Goal: Communication & Community: Answer question/provide support

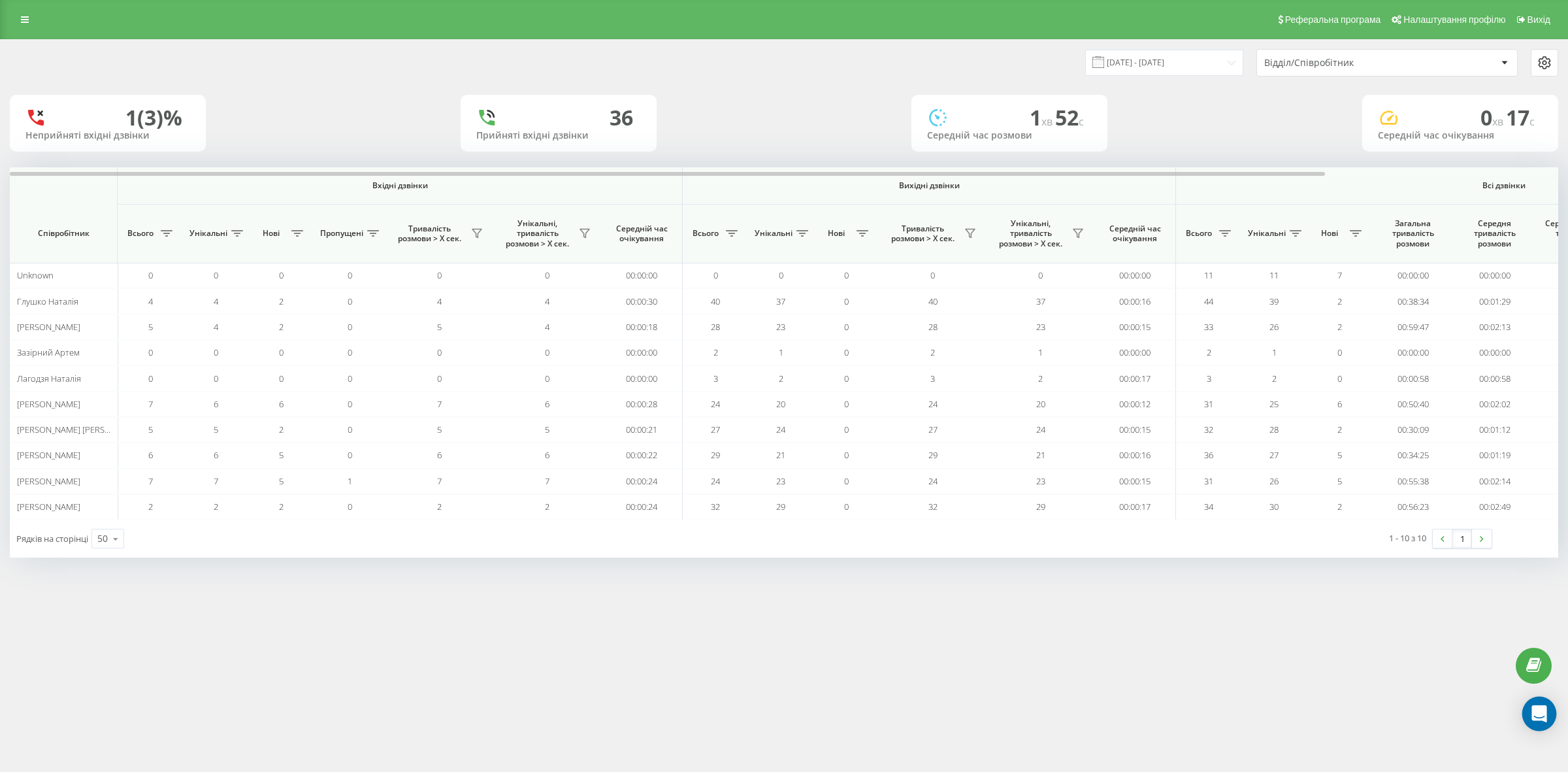
click at [1534, 723] on div "Open Intercom Messenger" at bounding box center [1539, 714] width 35 height 35
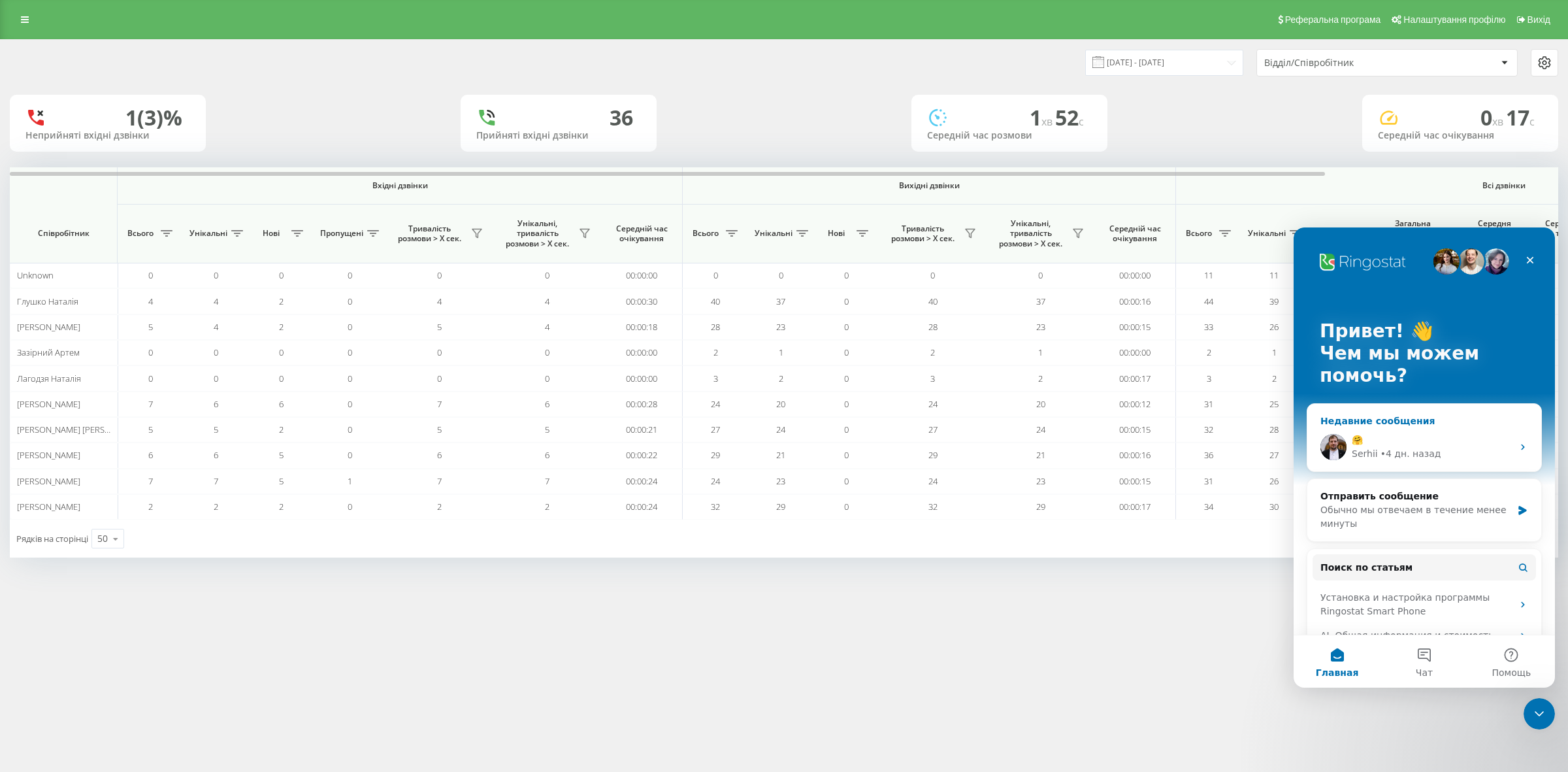
click at [1402, 444] on div "🤗" at bounding box center [1432, 440] width 161 height 13
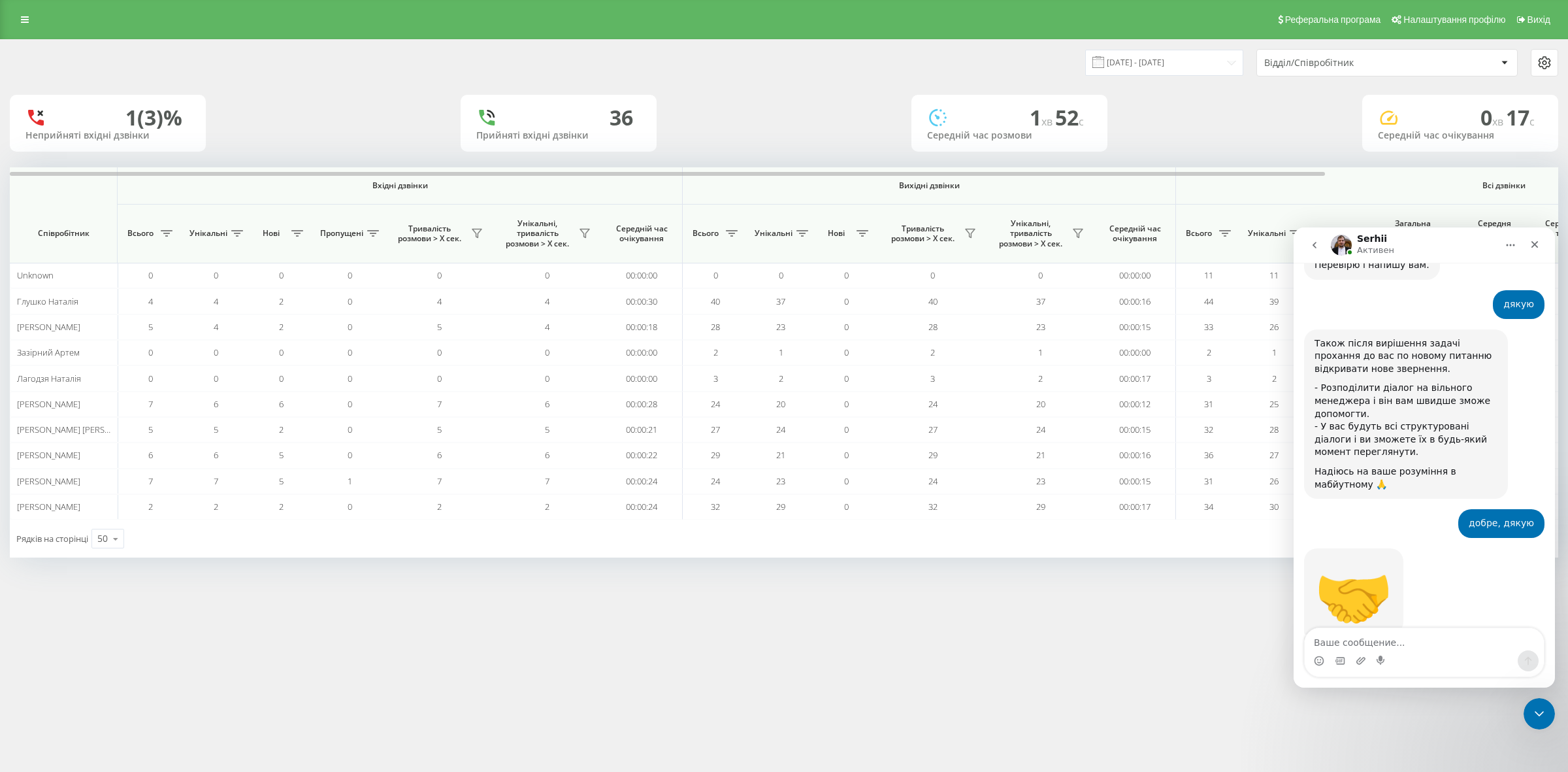
scroll to position [3980, 0]
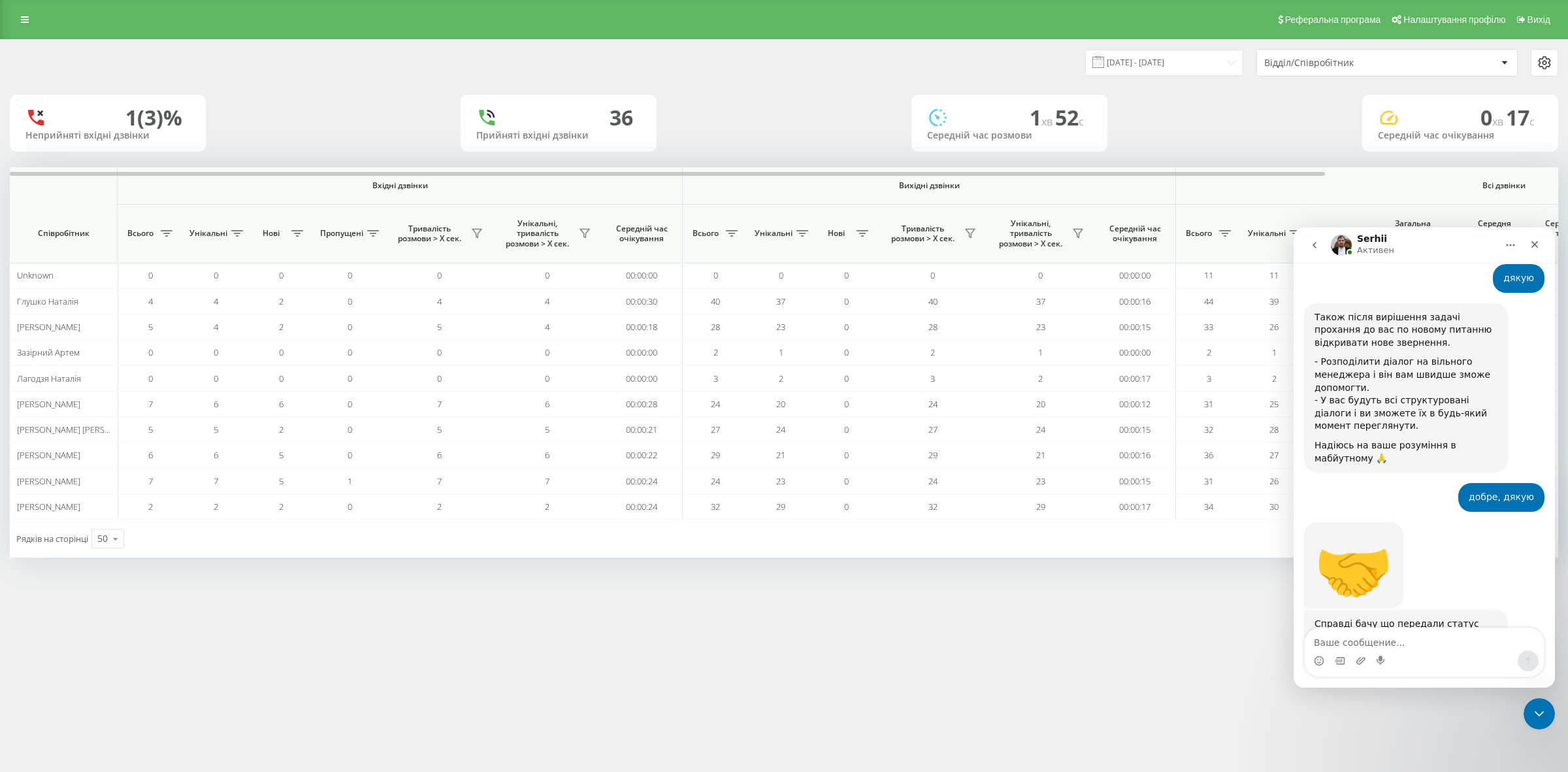
click at [1353, 636] on textarea "Ваше сообщение..." at bounding box center [1424, 639] width 239 height 22
click at [1328, 633] on textarea "Ваше сообщение..." at bounding box center [1424, 639] width 239 height 22
type textarea "Доброго ранку, відповідь від вас так і не отримала"
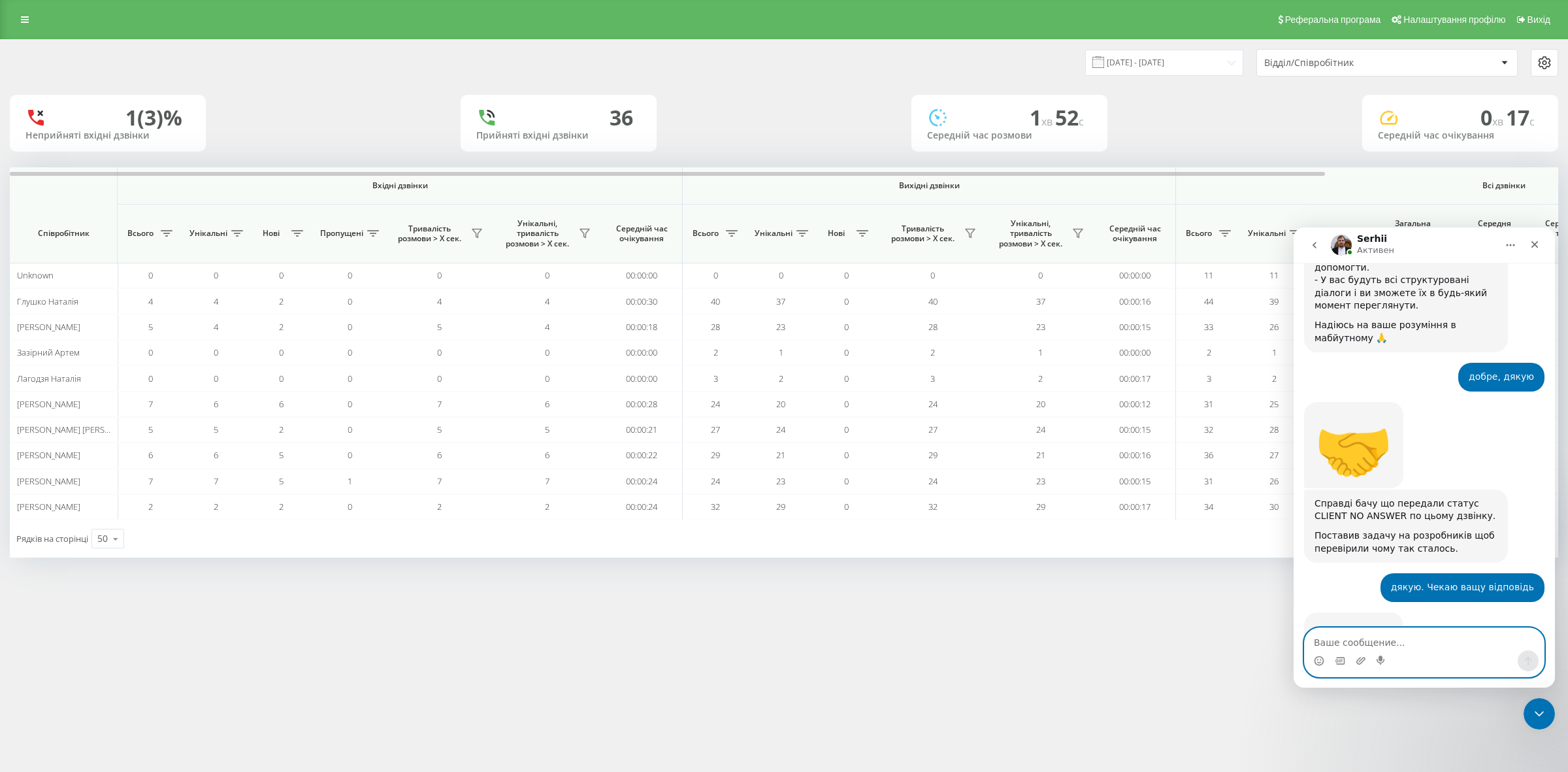
scroll to position [4134, 0]
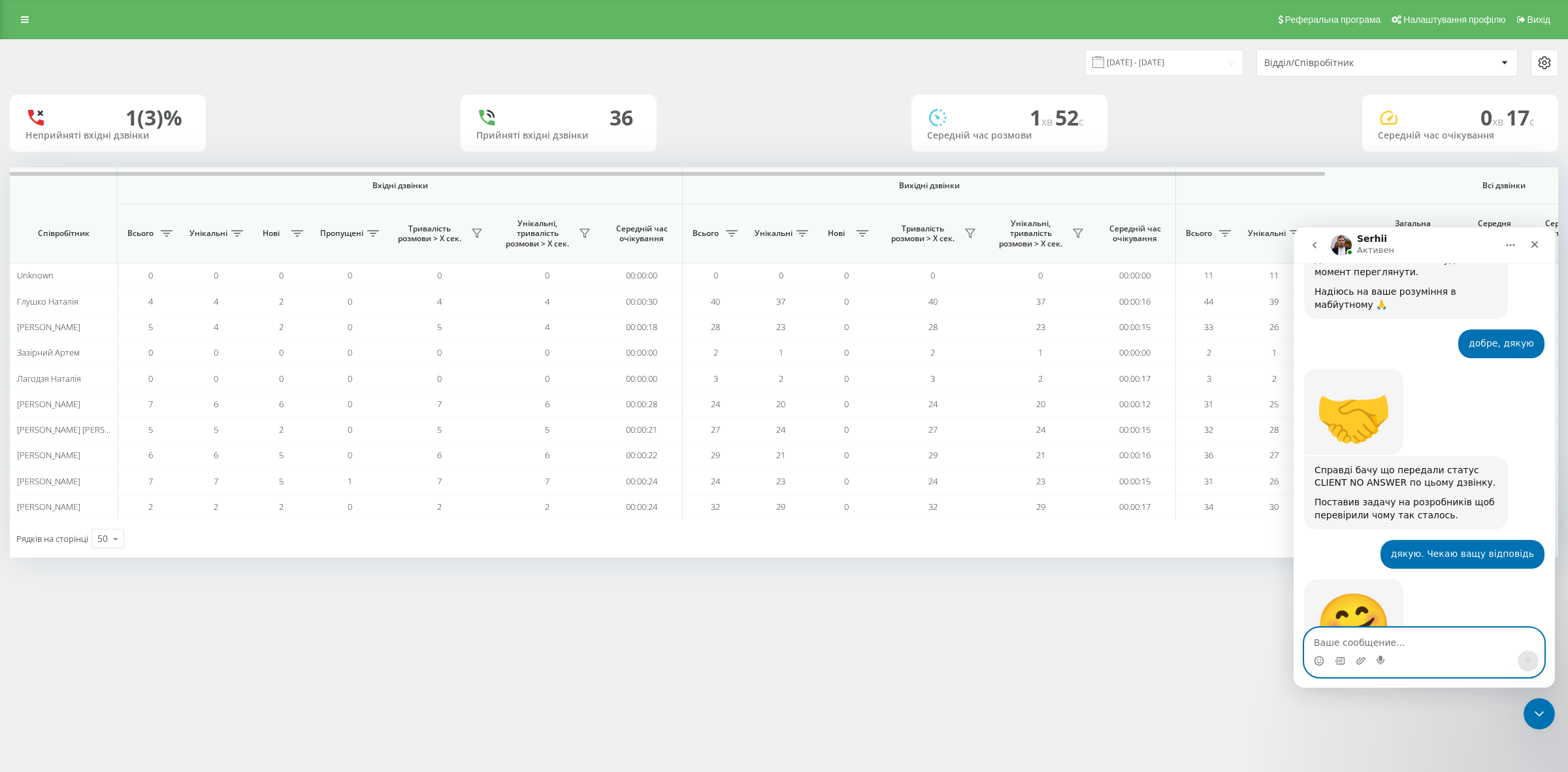
click at [1367, 635] on textarea "Ваше сообщение..." at bounding box center [1424, 639] width 239 height 22
click at [1350, 650] on textarea "Ваше сообщение..." at bounding box center [1424, 639] width 239 height 22
click at [1349, 650] on textarea "Ваше сообщение..." at bounding box center [1424, 639] width 239 height 22
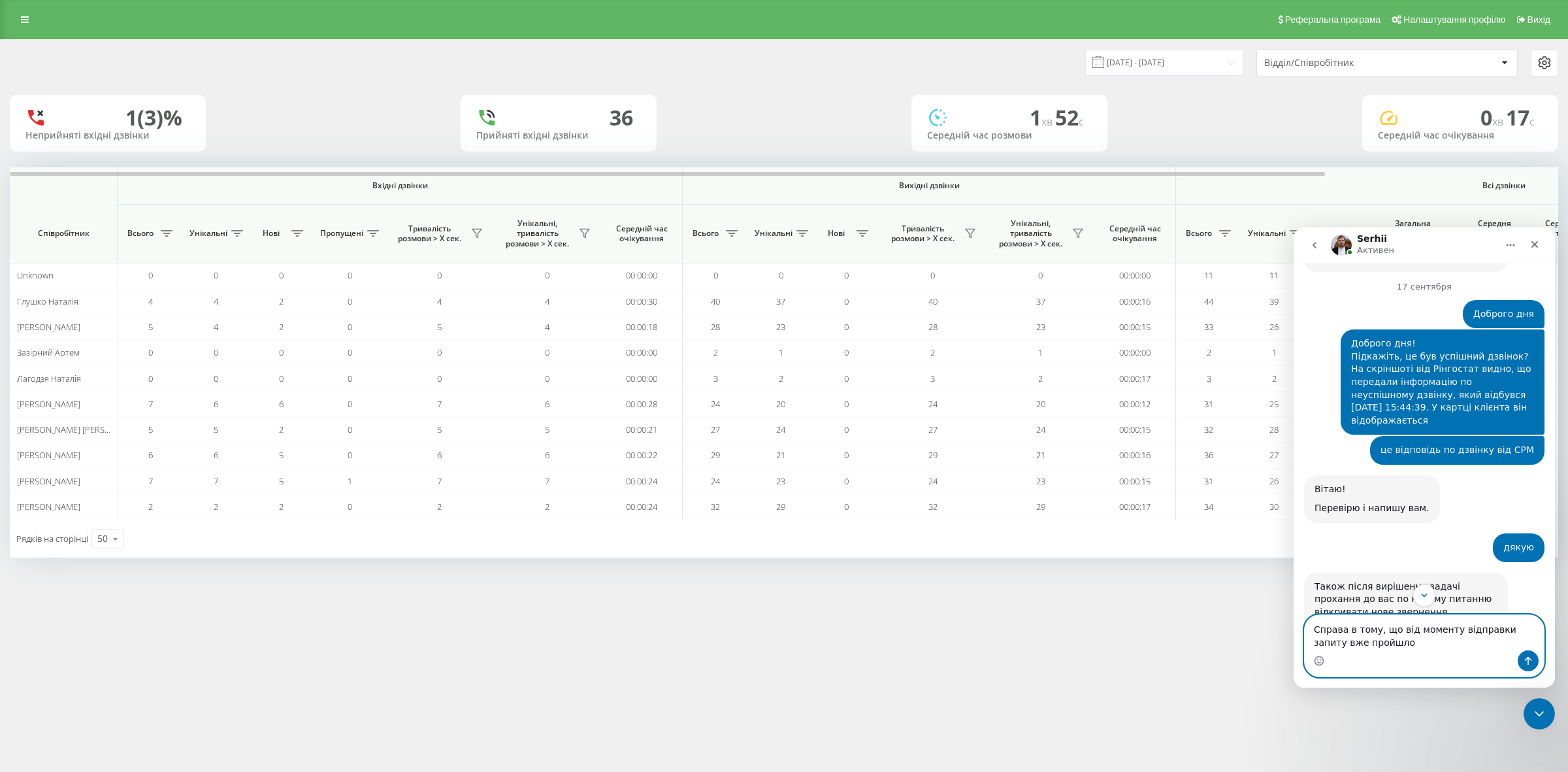
scroll to position [3983, 0]
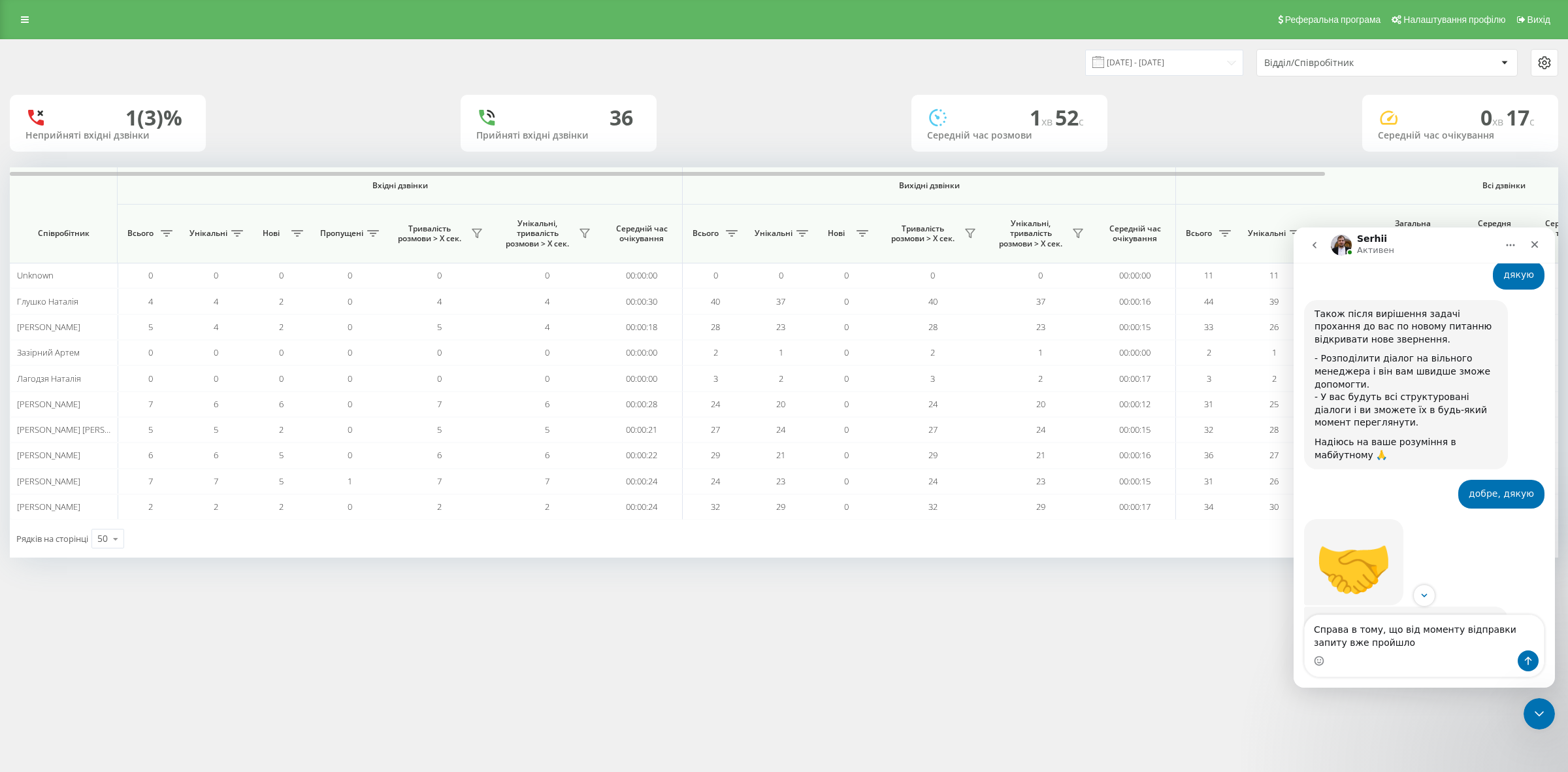
drag, startPoint x: 1413, startPoint y: 430, endPoint x: 1487, endPoint y: 370, distance: 95.3
click at [1487, 519] on div "🤝 [PERSON_NAME] • 4 дн. назад" at bounding box center [1424, 563] width 241 height 87
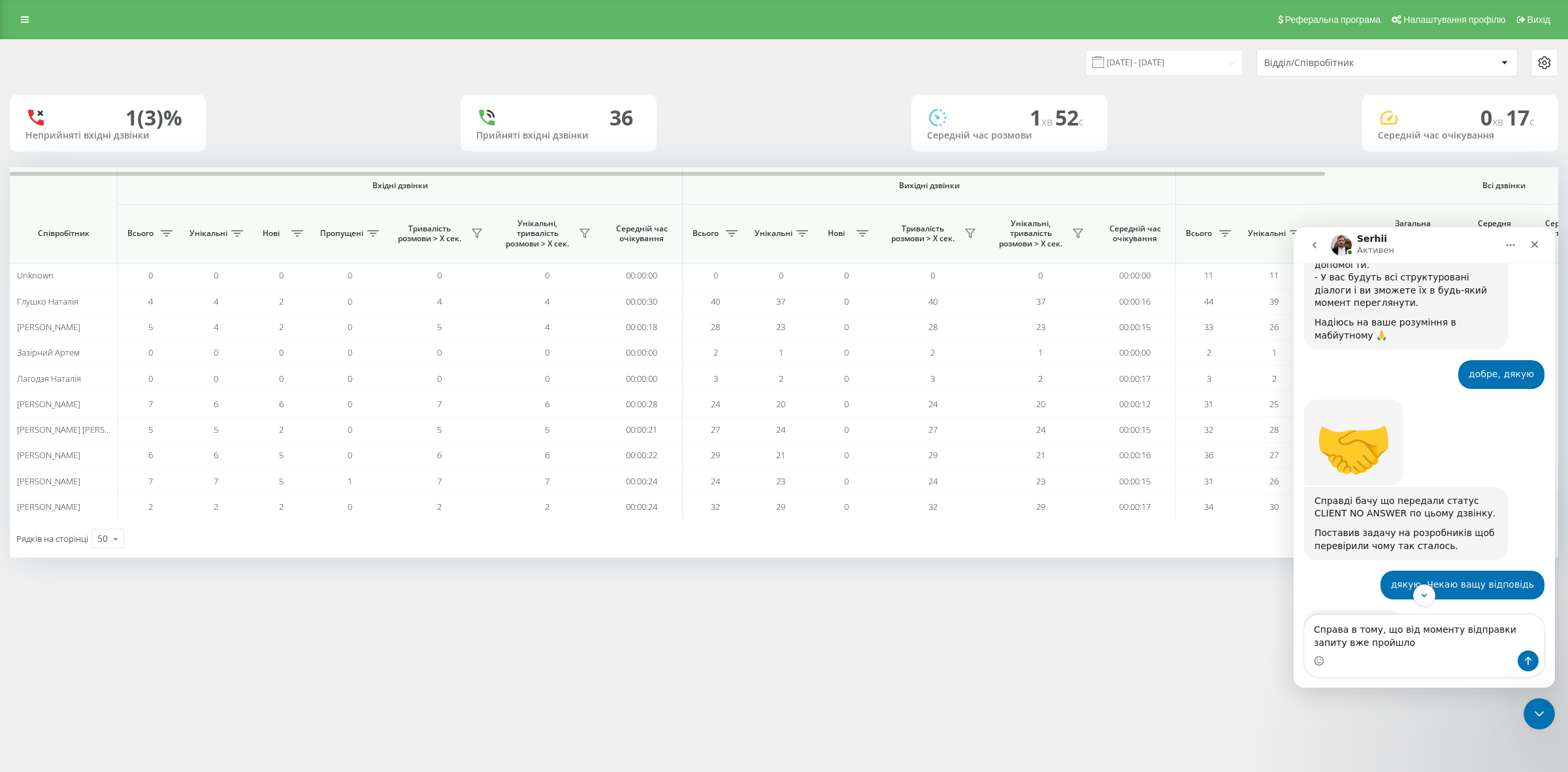
scroll to position [4147, 0]
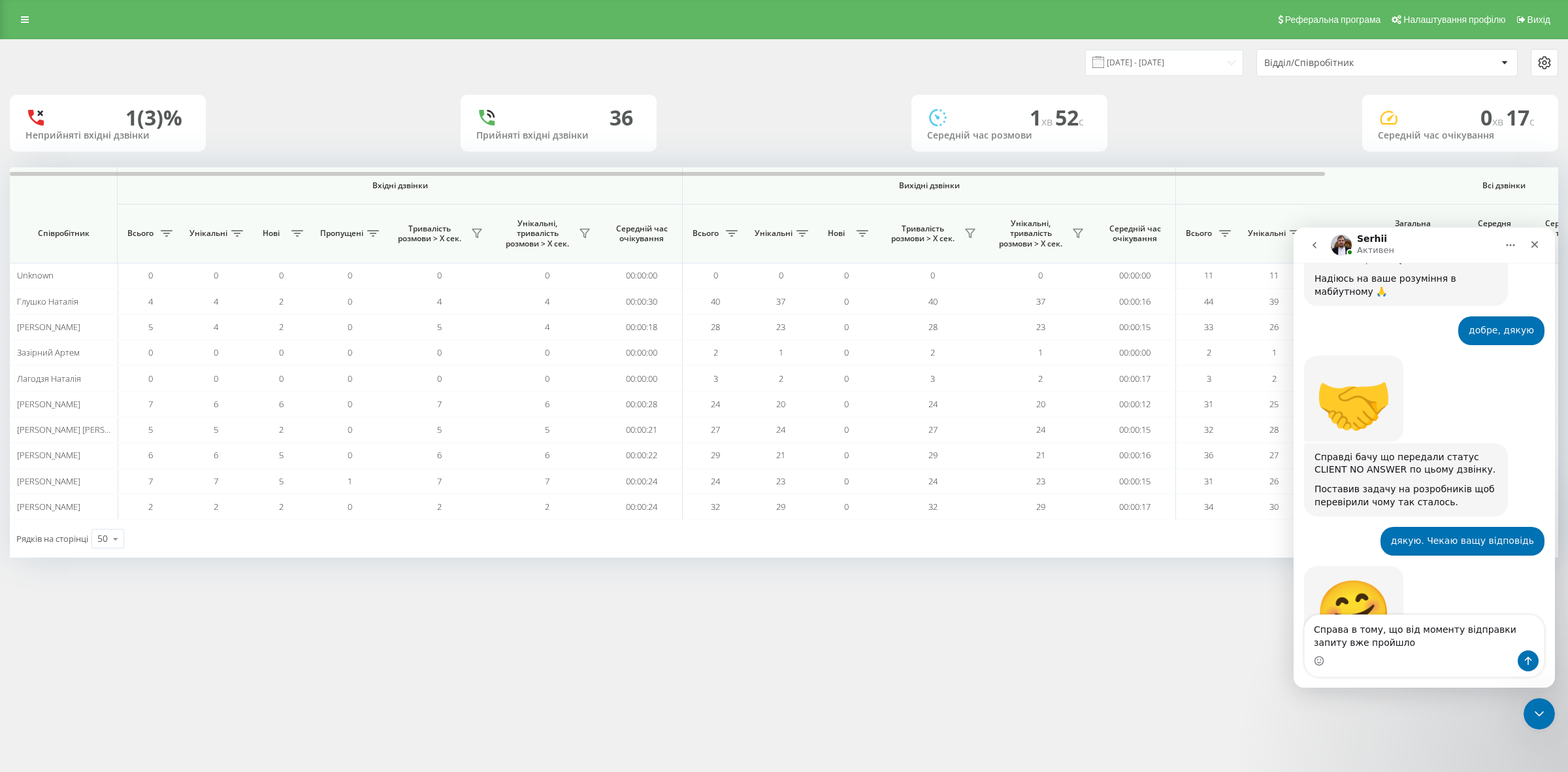
click at [1186, 615] on div "Реферальна програма Налаштування профілю Вихід [DATE] - [DATE] Відділ/Співробіт…" at bounding box center [784, 386] width 1568 height 772
drag, startPoint x: 1406, startPoint y: 652, endPoint x: 1389, endPoint y: 647, distance: 17.7
click at [1404, 652] on div "Мессенджер Intercom" at bounding box center [1424, 660] width 239 height 21
click at [1385, 643] on textarea "Справа в тому, що від моменту відправки запиту вже пройшло" at bounding box center [1424, 633] width 239 height 36
click at [1444, 634] on textarea "Справа в тому, що від моменту відправки запиту вже пройшло чимало часу, 3 дні, …" at bounding box center [1424, 619] width 239 height 62
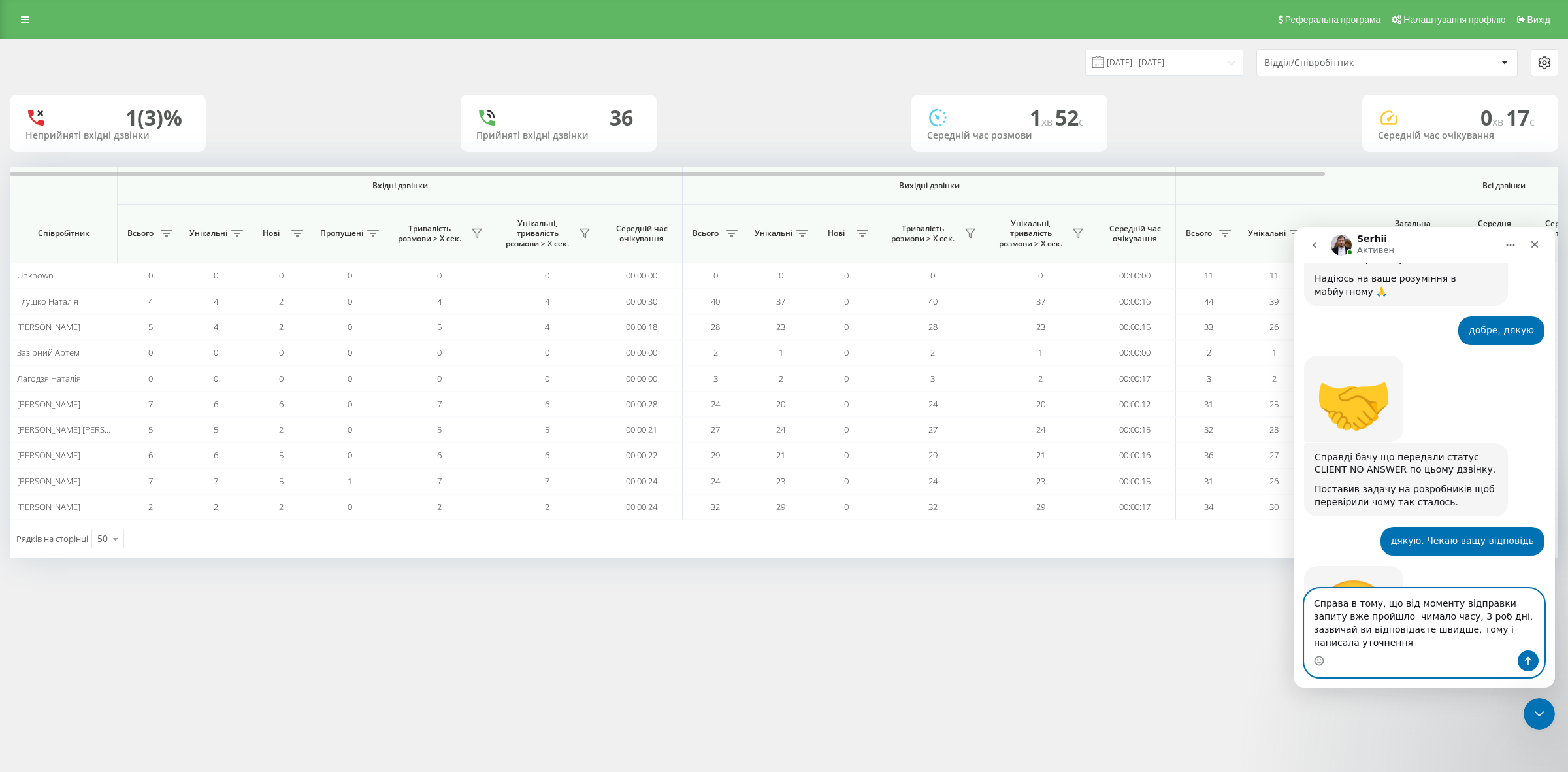
type textarea "Справа в тому, що від моменту відправки запиту вже пройшло чимало часу, 3 роб д…"
click at [1526, 662] on icon "Отправить сообщение…" at bounding box center [1529, 661] width 11 height 11
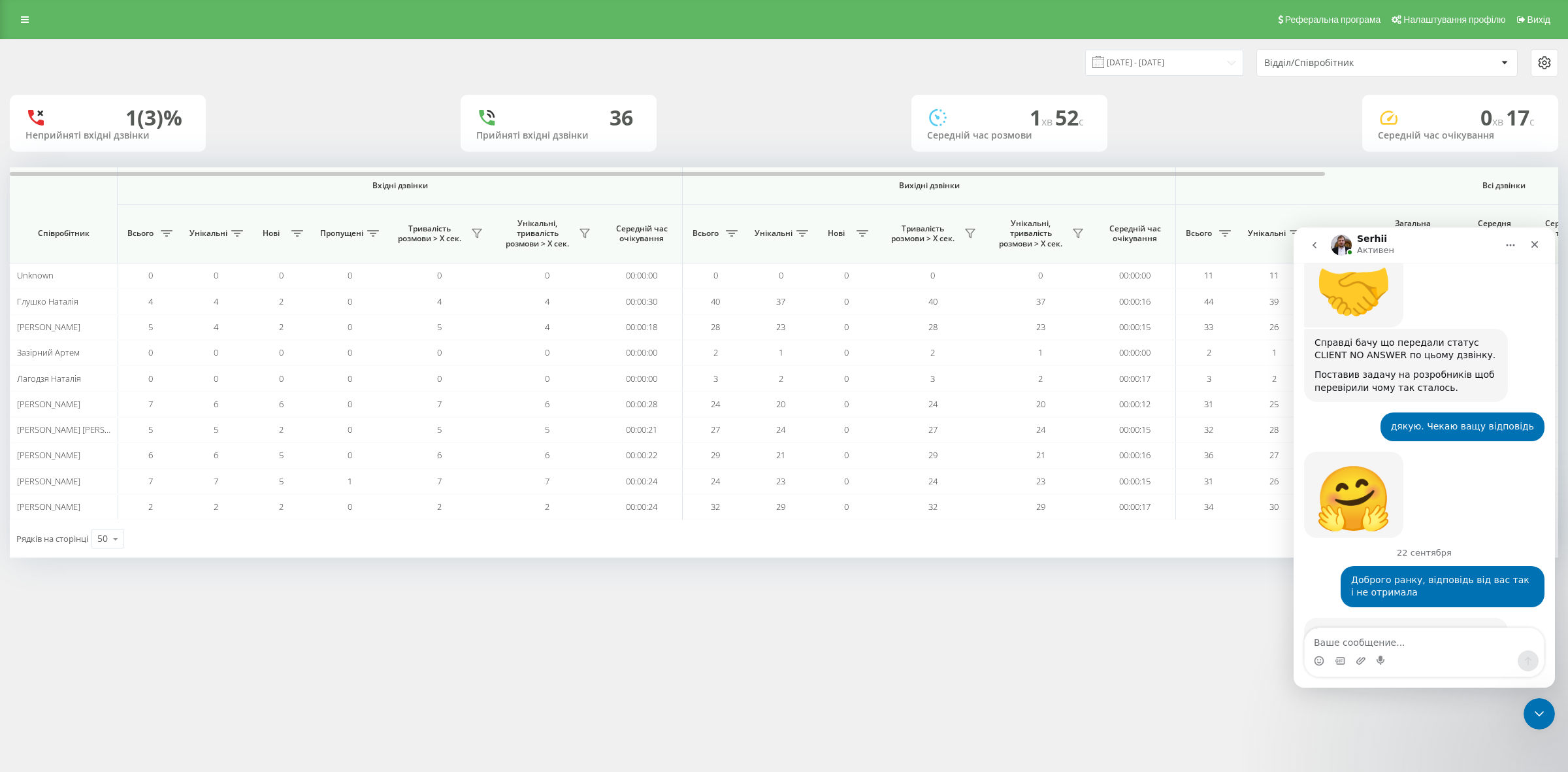
scroll to position [4295, 0]
